Goal: Task Accomplishment & Management: Use online tool/utility

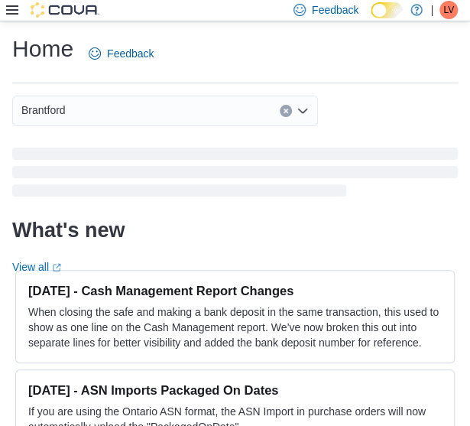
click at [14, 7] on icon at bounding box center [12, 10] width 12 height 12
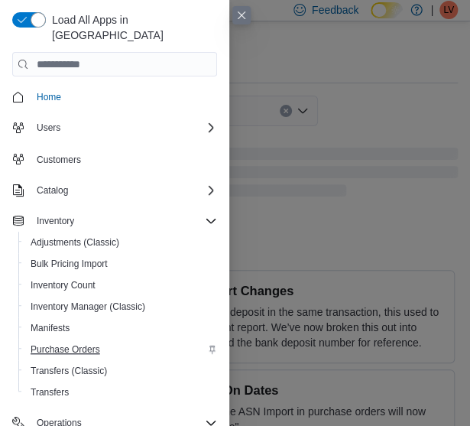
scroll to position [153, 0]
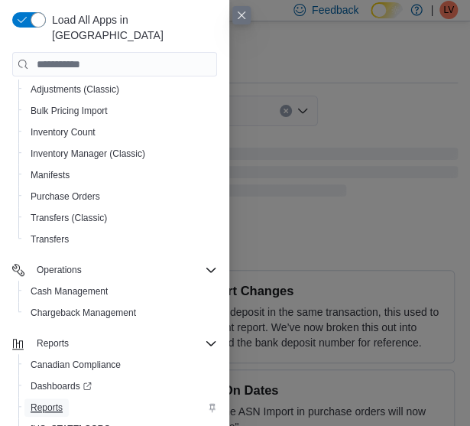
click at [54, 398] on span "Reports" at bounding box center [47, 407] width 32 height 18
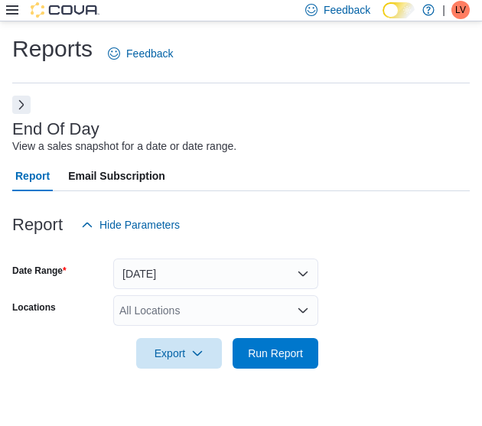
click at [144, 312] on div "All Locations" at bounding box center [215, 310] width 205 height 31
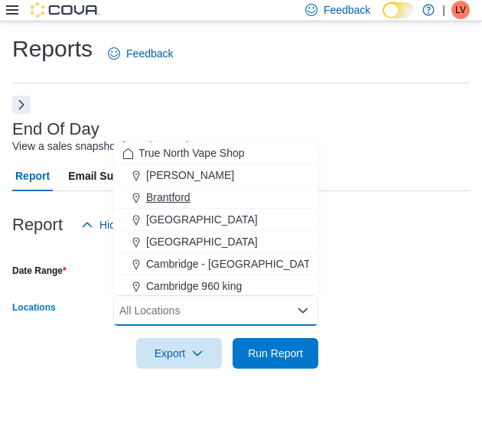
click at [183, 191] on span "Brantford" at bounding box center [168, 197] width 44 height 15
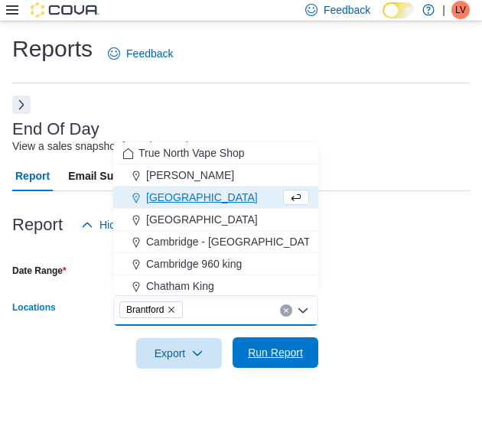
click at [257, 346] on span "Run Report" at bounding box center [275, 352] width 55 height 15
